Goal: Check status

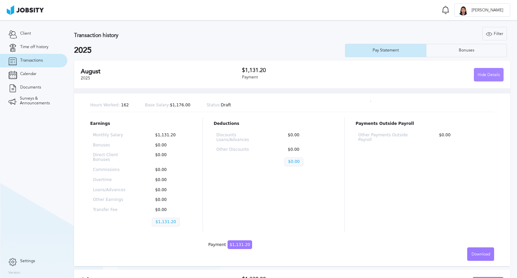
click at [483, 78] on div "Hide Details" at bounding box center [489, 74] width 29 height 13
